Goal: Transaction & Acquisition: Purchase product/service

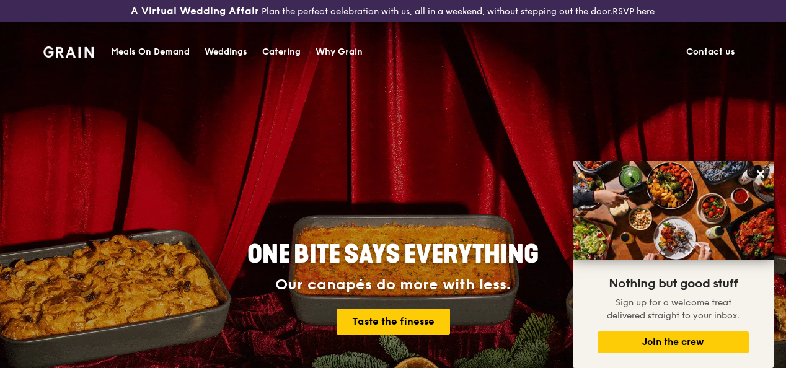
click at [151, 49] on div "Meals On Demand" at bounding box center [150, 51] width 79 height 37
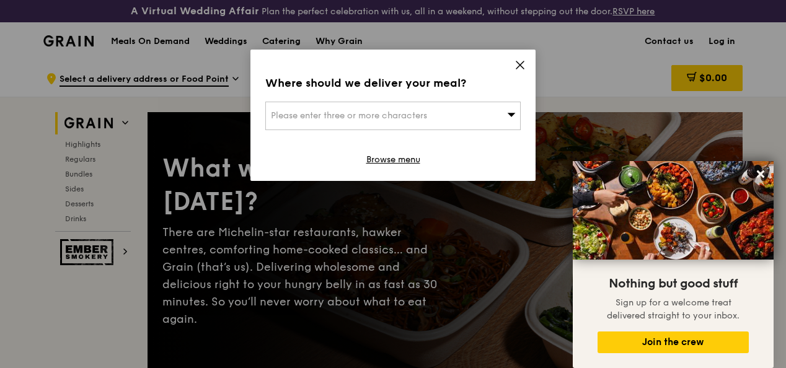
click at [509, 112] on icon at bounding box center [511, 114] width 9 height 9
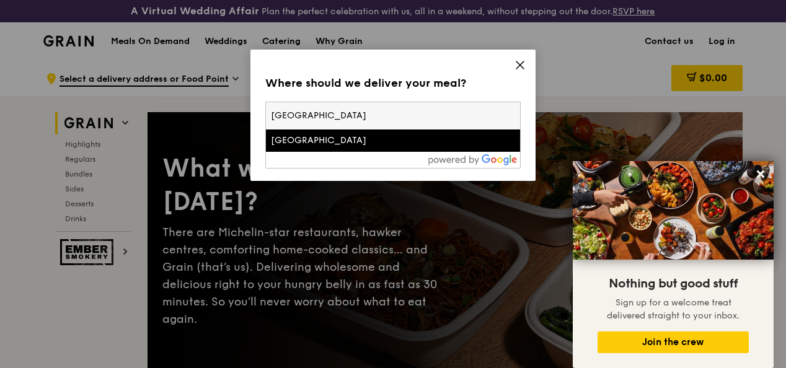
type input "[GEOGRAPHIC_DATA]"
click at [404, 144] on div "[GEOGRAPHIC_DATA]" at bounding box center [363, 141] width 184 height 12
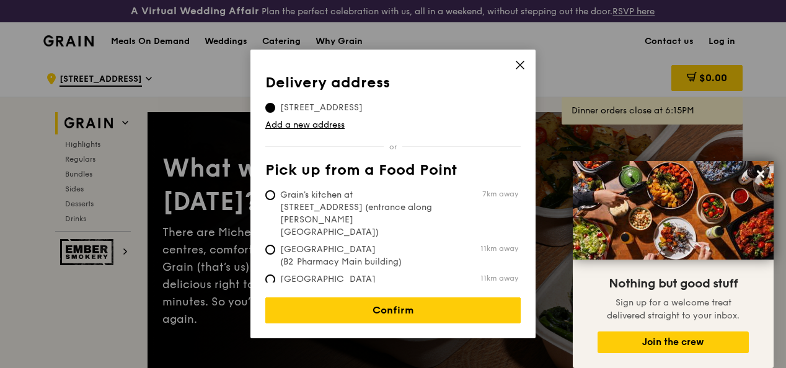
scroll to position [124, 0]
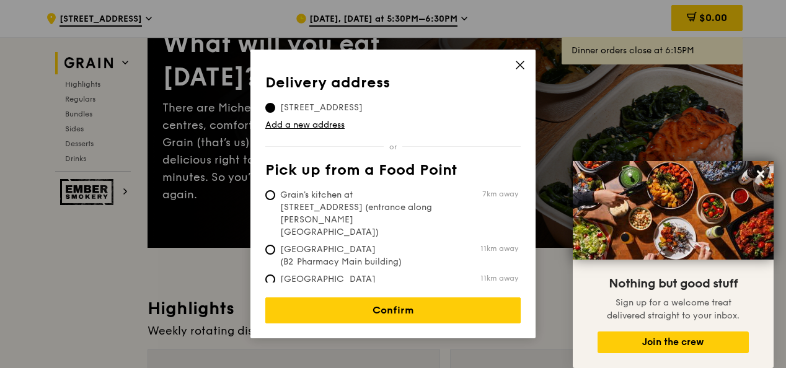
click at [356, 194] on span "Grain's kitchen at [STREET_ADDRESS] (entrance along [PERSON_NAME][GEOGRAPHIC_DA…" at bounding box center [357, 214] width 185 height 50
click at [275, 194] on input "Grain's kitchen at [STREET_ADDRESS] (entrance along [PERSON_NAME][GEOGRAPHIC_DA…" at bounding box center [270, 195] width 10 height 10
radio input "true"
click at [268, 106] on input "[STREET_ADDRESS]" at bounding box center [270, 108] width 10 height 10
radio input "true"
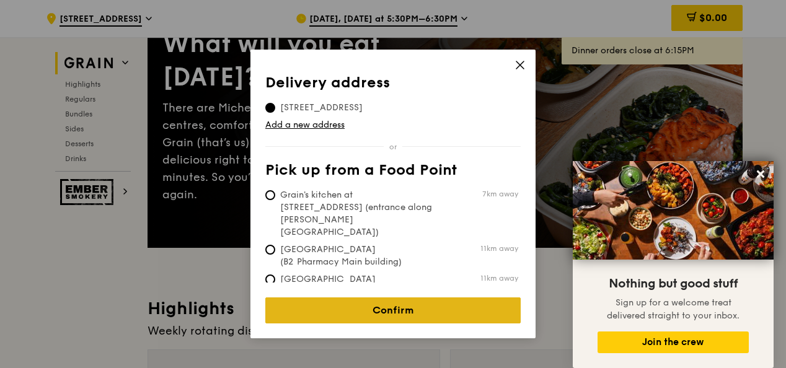
click at [432, 299] on link "Confirm" at bounding box center [393, 311] width 256 height 26
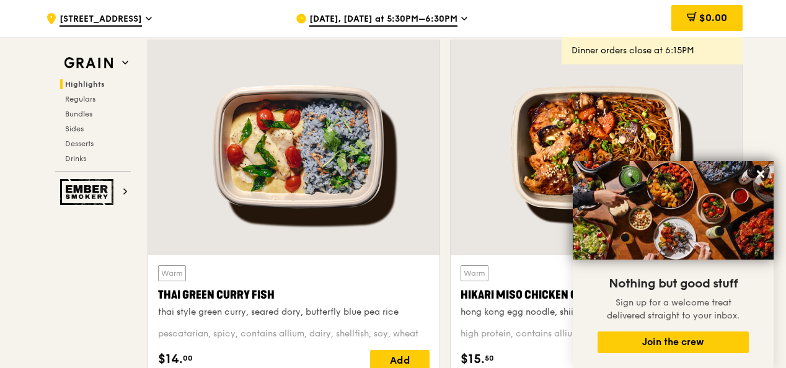
scroll to position [496, 0]
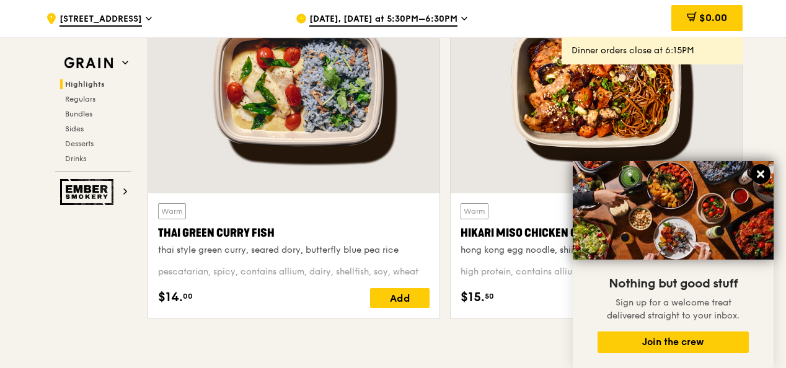
click at [764, 172] on icon at bounding box center [760, 174] width 7 height 7
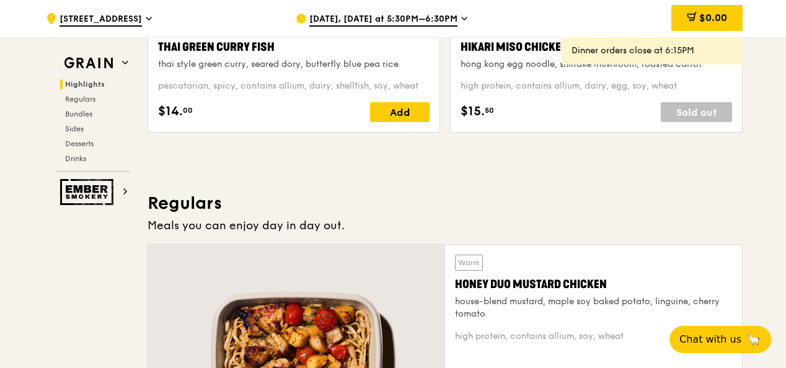
scroll to position [806, 0]
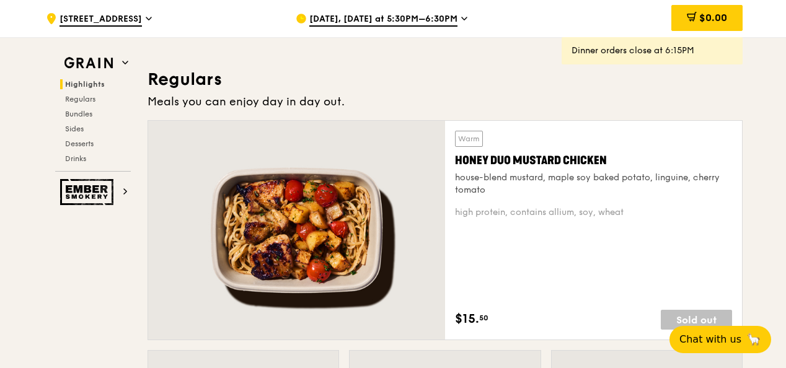
click at [419, 14] on span "[DATE], [DATE] at 5:30PM–6:30PM" at bounding box center [383, 20] width 148 height 14
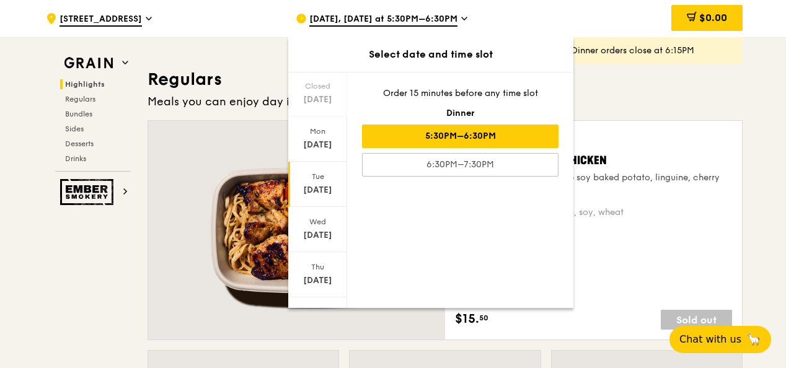
scroll to position [143, 0]
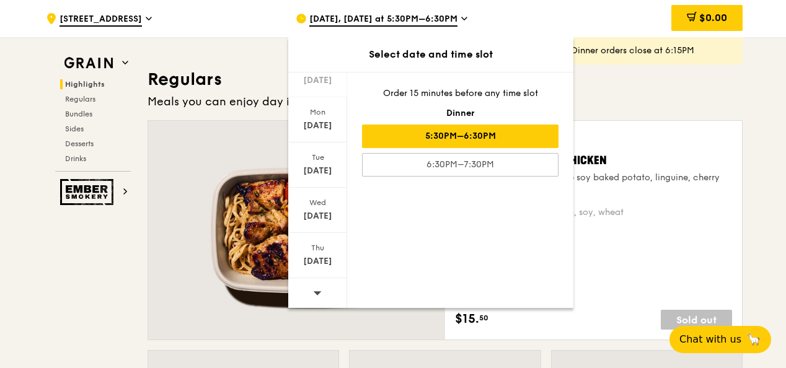
click at [322, 291] on div at bounding box center [317, 294] width 59 height 32
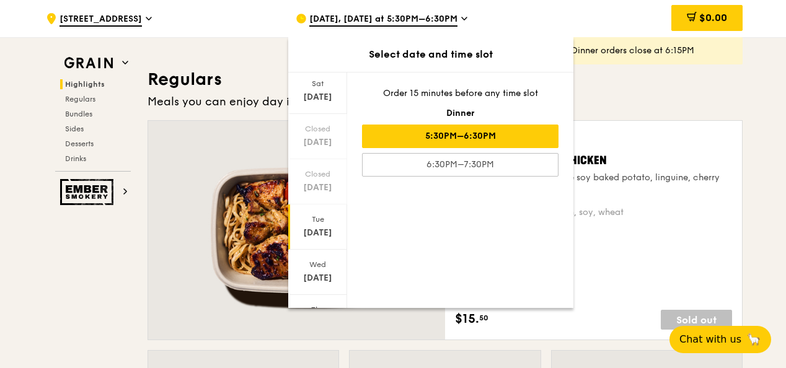
scroll to position [19, 0]
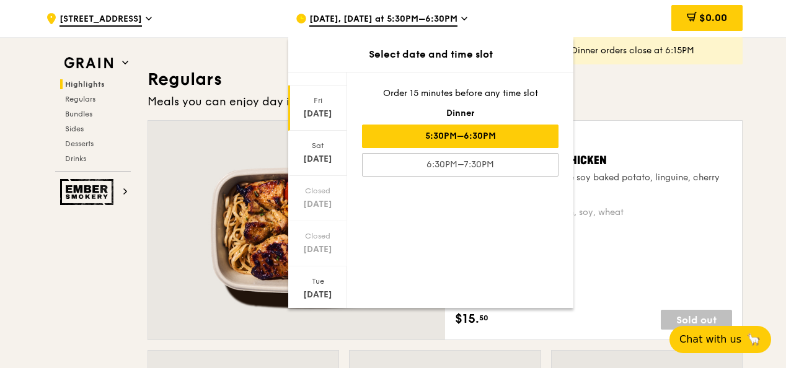
click at [321, 96] on div "Fri" at bounding box center [317, 101] width 55 height 10
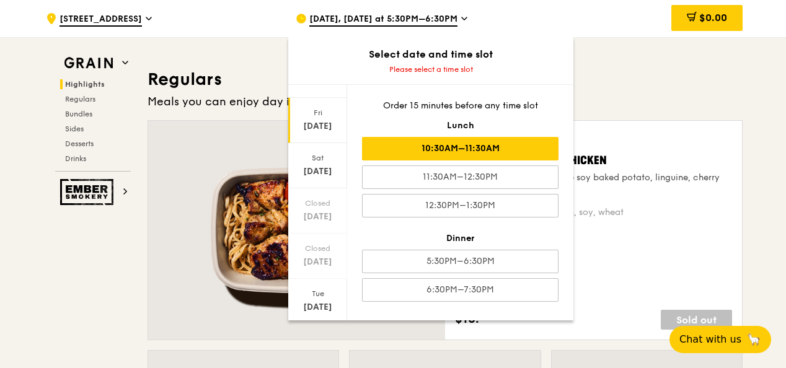
click at [513, 144] on div "10:30AM–11:30AM" at bounding box center [460, 149] width 197 height 24
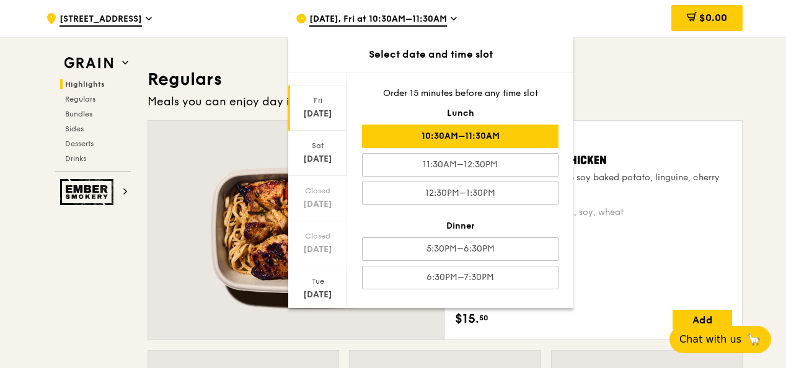
click at [505, 138] on div "10:30AM–11:30AM" at bounding box center [460, 137] width 197 height 24
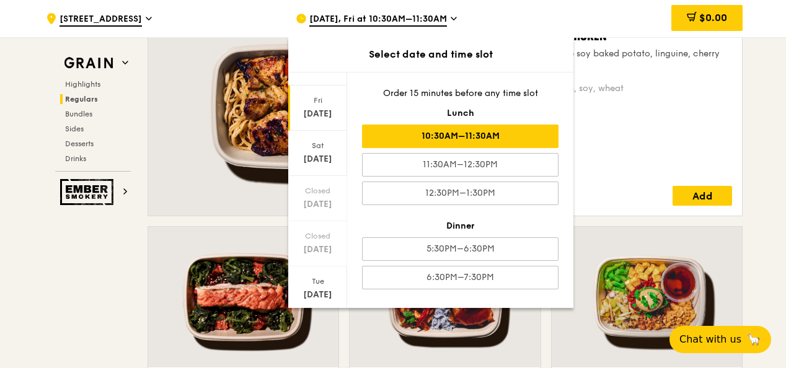
click at [504, 128] on div "10:30AM–11:30AM" at bounding box center [460, 137] width 197 height 24
click at [314, 93] on div "[DATE]" at bounding box center [317, 108] width 59 height 45
click at [487, 133] on div "10:30AM–11:30AM" at bounding box center [460, 137] width 197 height 24
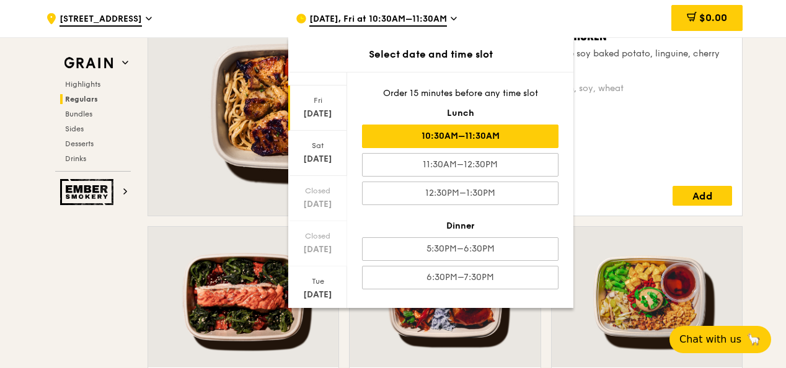
drag, startPoint x: 487, startPoint y: 133, endPoint x: 460, endPoint y: 141, distance: 28.9
click at [460, 141] on div "10:30AM–11:30AM" at bounding box center [460, 137] width 197 height 24
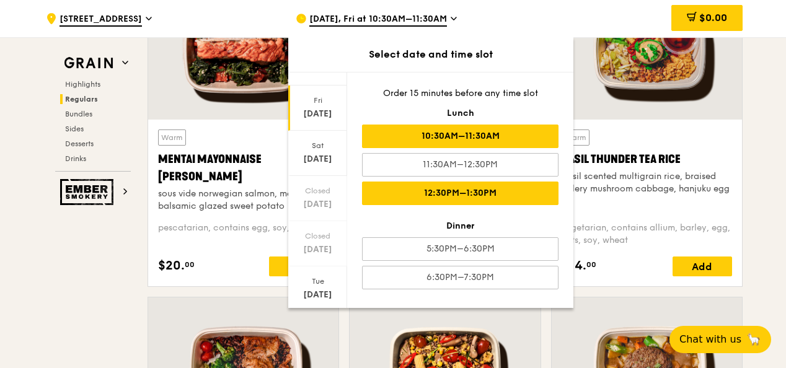
scroll to position [1240, 0]
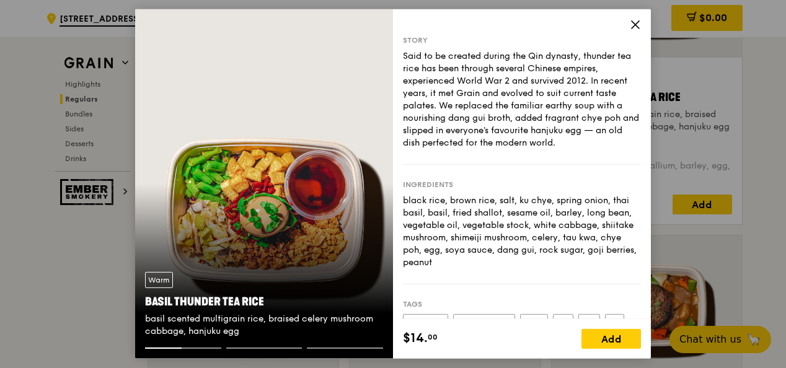
click at [633, 24] on icon at bounding box center [635, 24] width 11 height 11
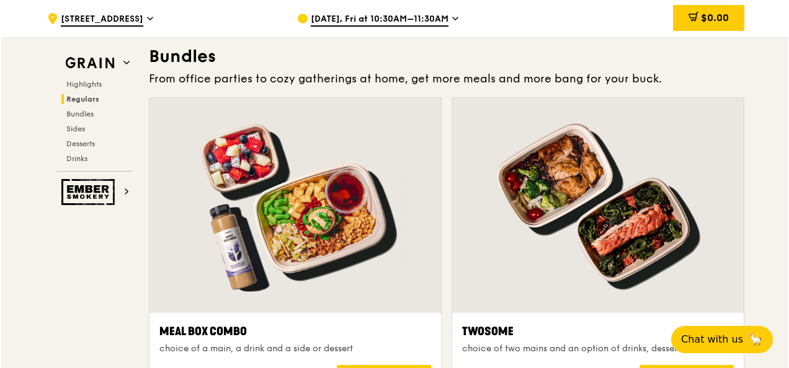
scroll to position [1922, 0]
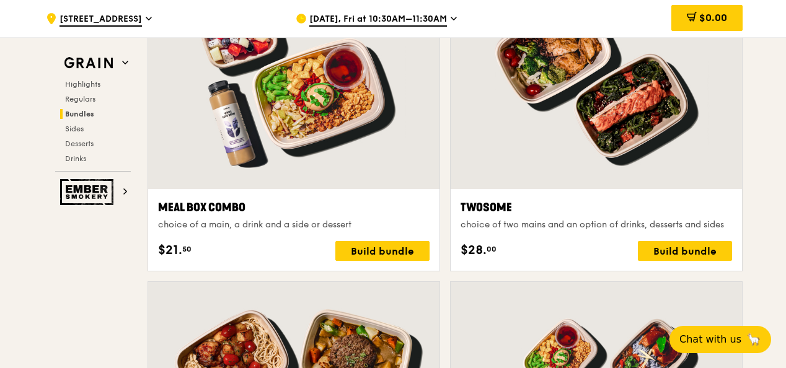
click at [327, 189] on div at bounding box center [293, 81] width 291 height 215
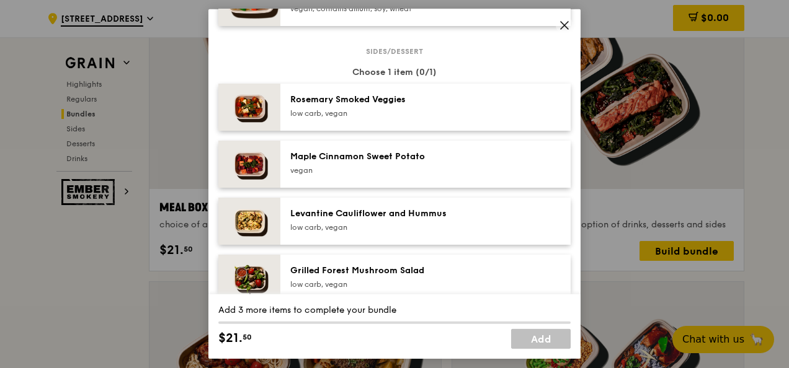
scroll to position [930, 0]
